Goal: Information Seeking & Learning: Find specific fact

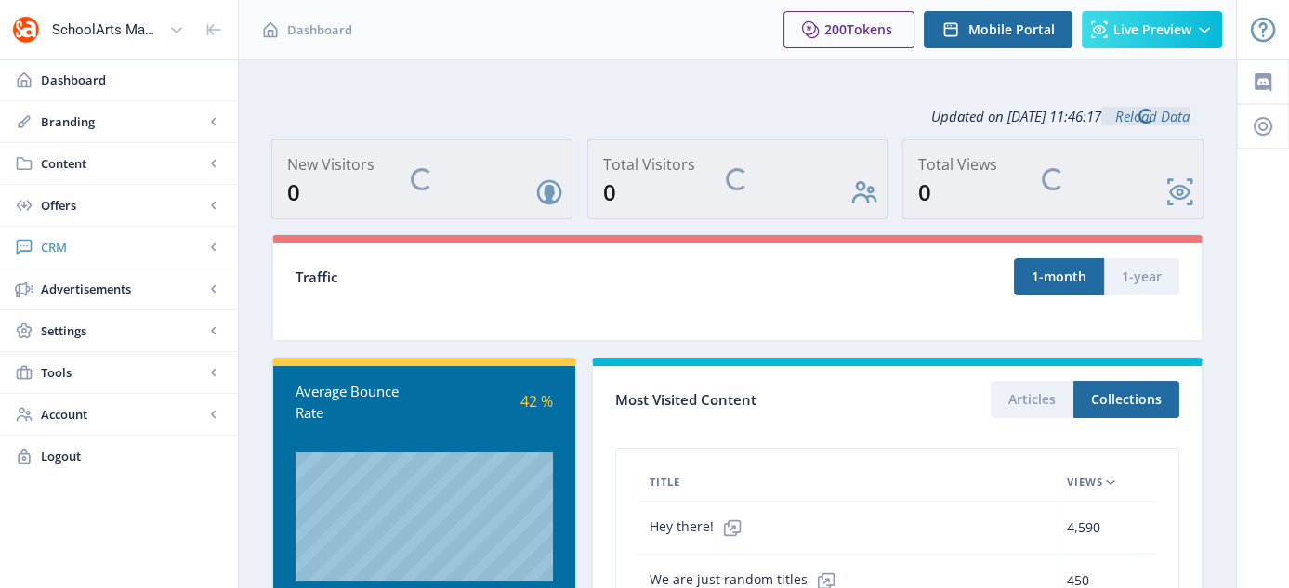
click at [70, 240] on span "CRM" at bounding box center [123, 247] width 164 height 19
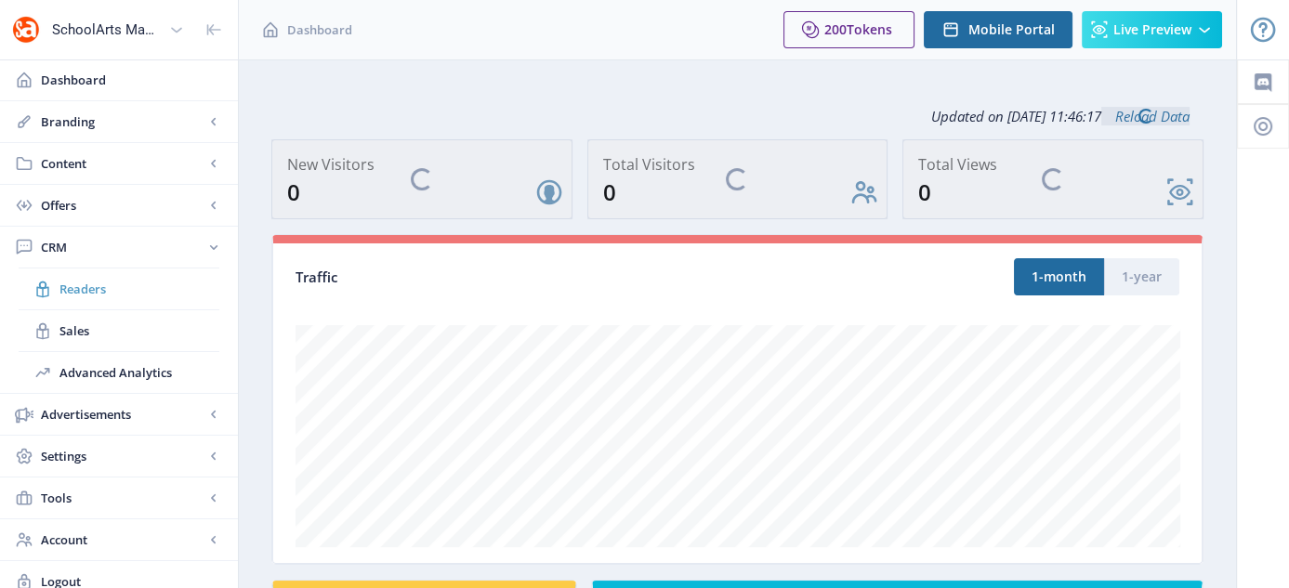
click at [75, 289] on span "Readers" at bounding box center [139, 289] width 160 height 19
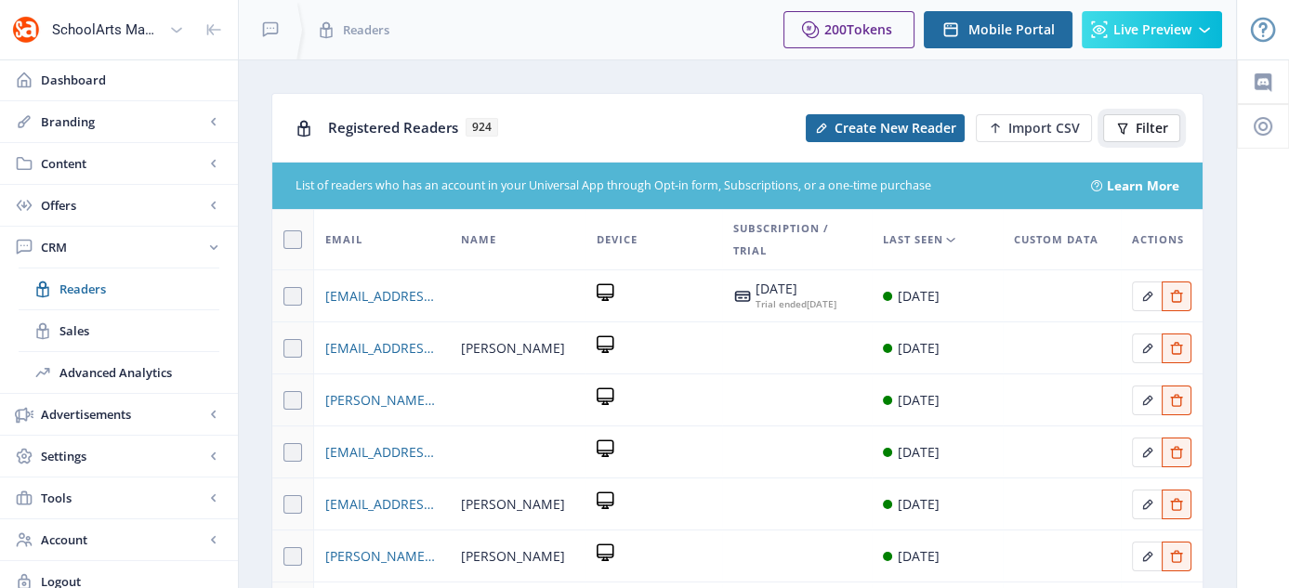
click at [1143, 129] on span "Filter" at bounding box center [1152, 128] width 33 height 15
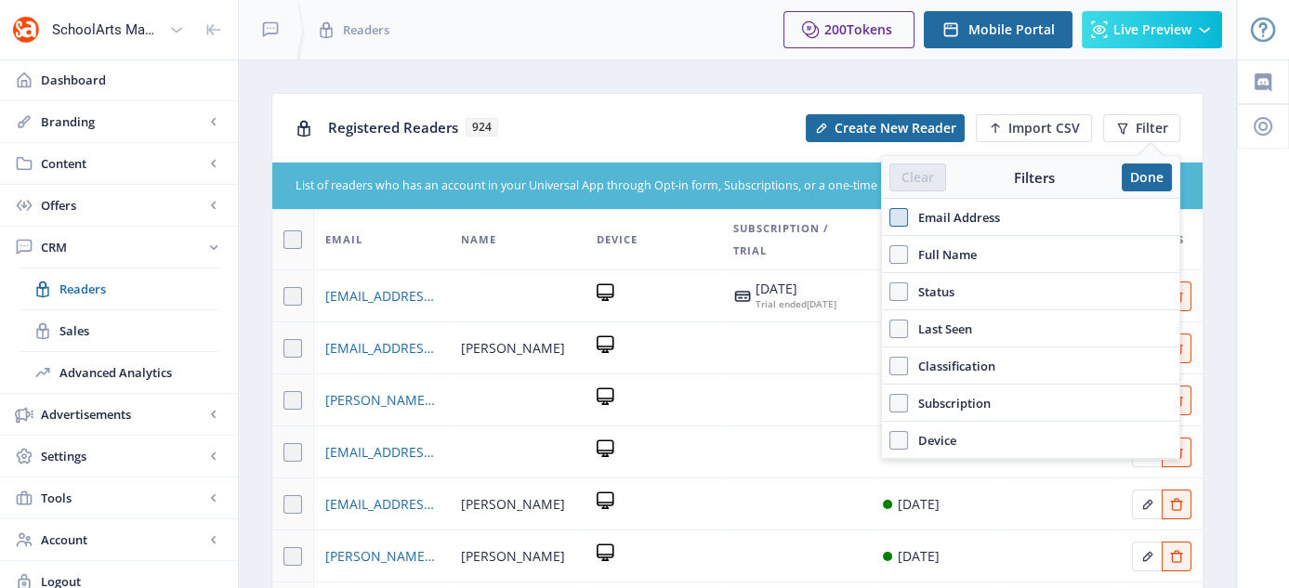
click at [896, 214] on span at bounding box center [898, 217] width 19 height 19
click at [890, 217] on input "Email Address" at bounding box center [889, 217] width 1 height 1
checkbox input "true"
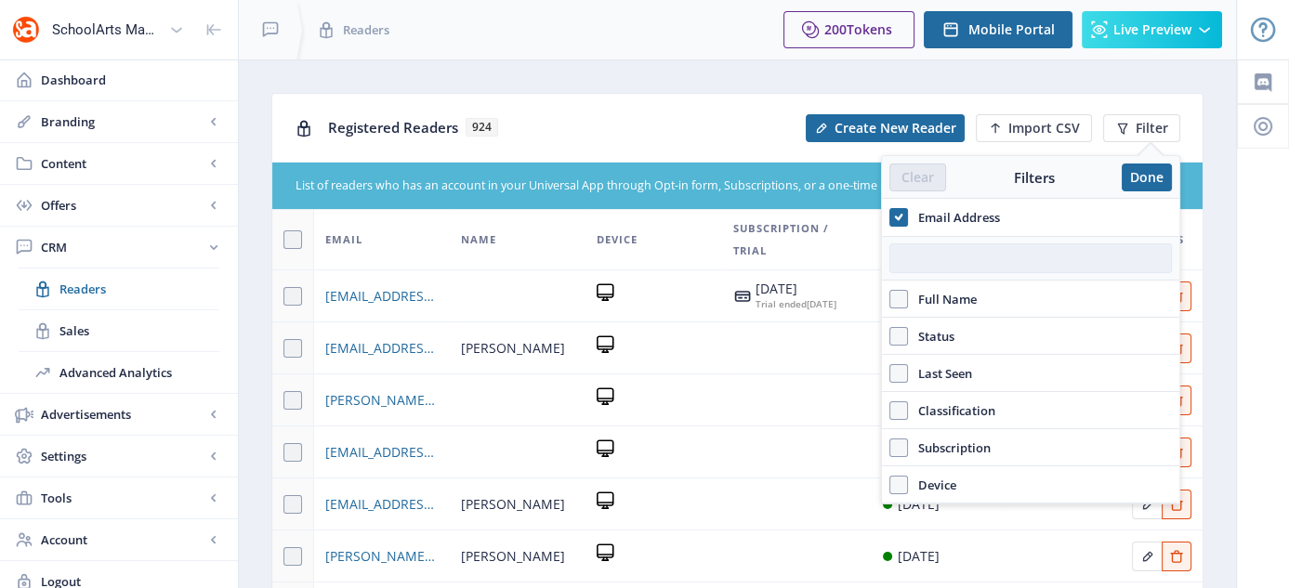
click at [931, 254] on input "text" at bounding box center [1030, 259] width 283 height 30
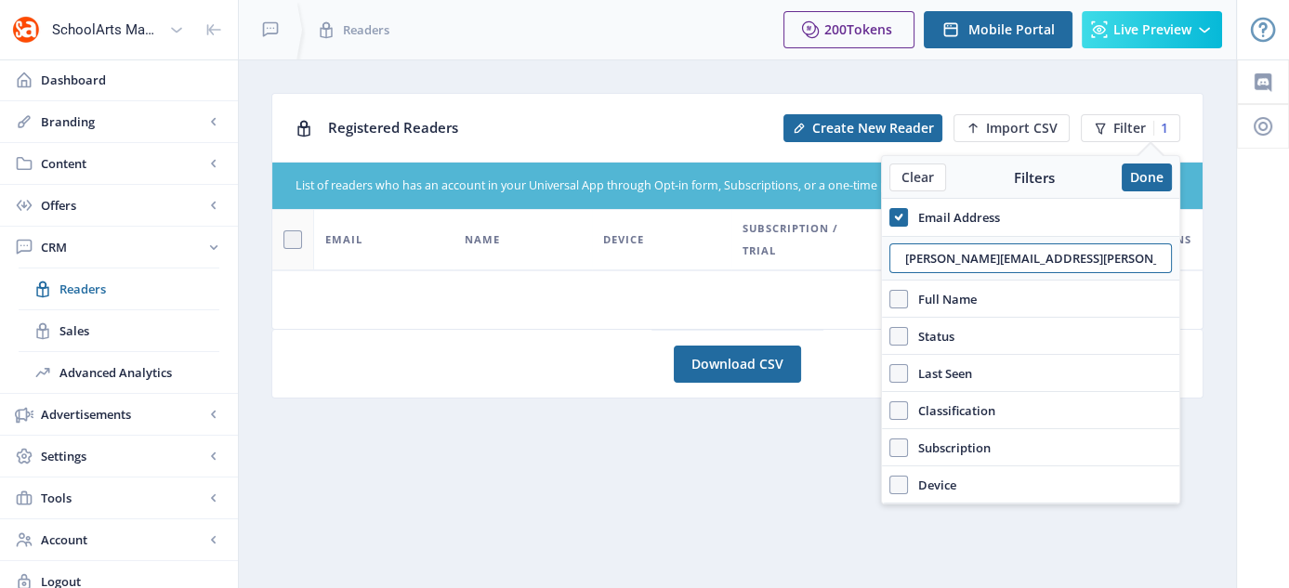
drag, startPoint x: 1129, startPoint y: 254, endPoint x: 899, endPoint y: 274, distance: 231.4
click at [899, 274] on div "[PERSON_NAME][EMAIL_ADDRESS][PERSON_NAME][PERSON_NAME][DOMAIN_NAME]" at bounding box center [1030, 258] width 297 height 45
type input "[PERSON_NAME][EMAIL_ADDRESS][PERSON_NAME][PERSON_NAME][DOMAIN_NAME]"
click at [905, 304] on span at bounding box center [898, 299] width 19 height 19
click at [890, 299] on input "Full Name" at bounding box center [889, 298] width 1 height 1
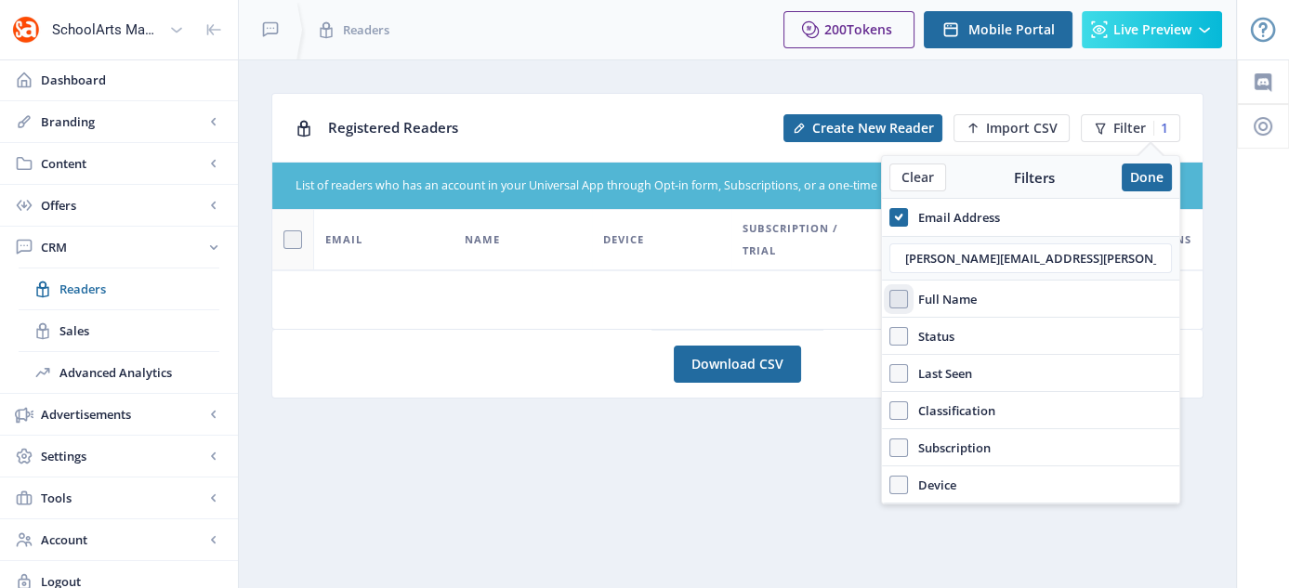
checkbox input "true"
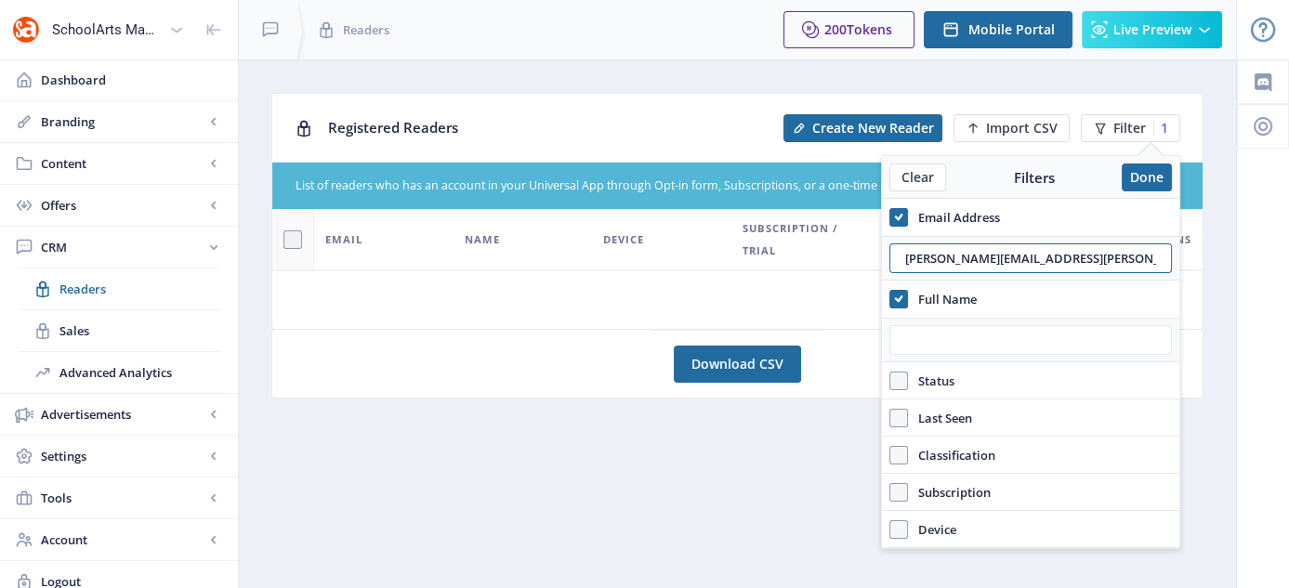
drag, startPoint x: 1139, startPoint y: 253, endPoint x: 894, endPoint y: 272, distance: 245.2
click at [894, 272] on div "[PERSON_NAME][EMAIL_ADDRESS][PERSON_NAME][PERSON_NAME][DOMAIN_NAME]" at bounding box center [1030, 258] width 297 height 45
click at [1167, 183] on button "Done" at bounding box center [1147, 178] width 50 height 28
